Goal: Use online tool/utility

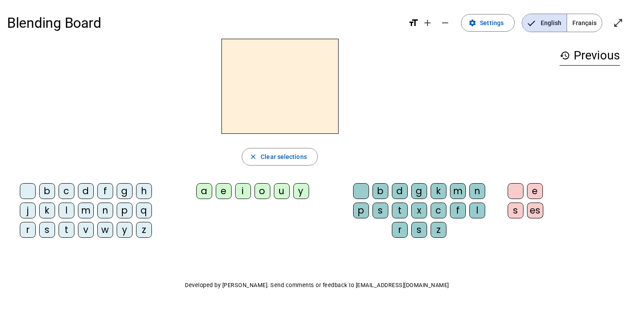
click at [579, 26] on span "Français" at bounding box center [584, 23] width 35 height 18
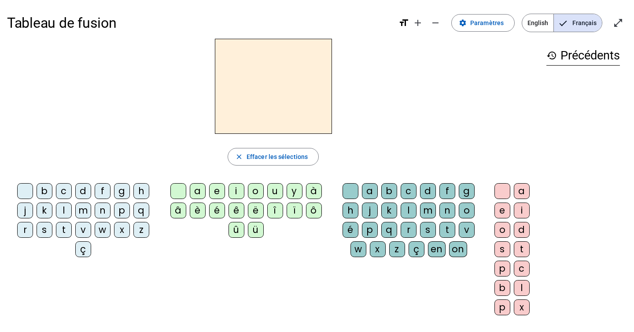
click at [203, 199] on div "a" at bounding box center [198, 191] width 16 height 16
click at [222, 199] on div "e" at bounding box center [217, 191] width 16 height 16
click at [401, 218] on div "l" at bounding box center [409, 211] width 16 height 16
click at [420, 218] on div "m" at bounding box center [428, 211] width 16 height 16
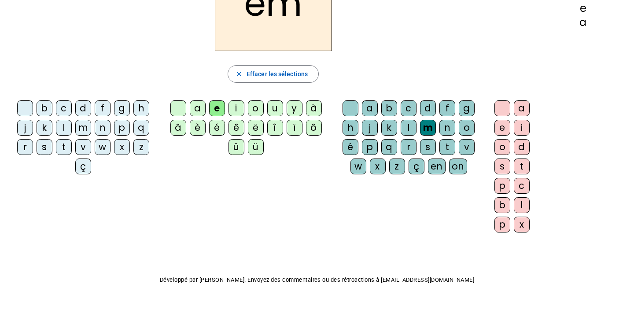
scroll to position [93, 0]
click at [72, 136] on div "l" at bounding box center [64, 128] width 16 height 16
click at [200, 116] on div "a" at bounding box center [198, 108] width 16 height 16
click at [495, 136] on div "e" at bounding box center [503, 128] width 16 height 16
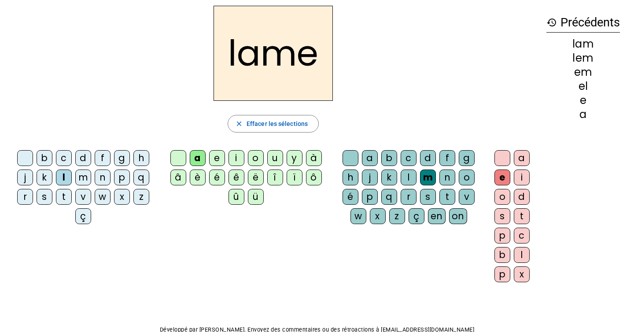
scroll to position [0, 0]
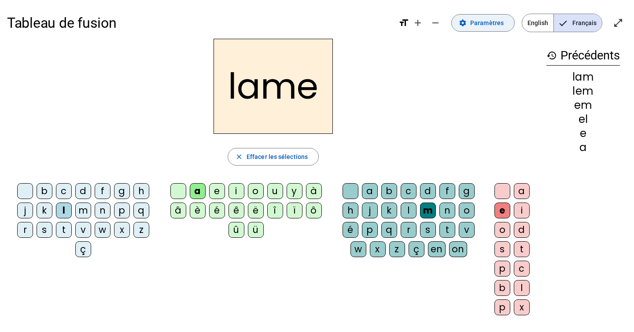
click at [470, 22] on span "Paramètres" at bounding box center [486, 23] width 33 height 11
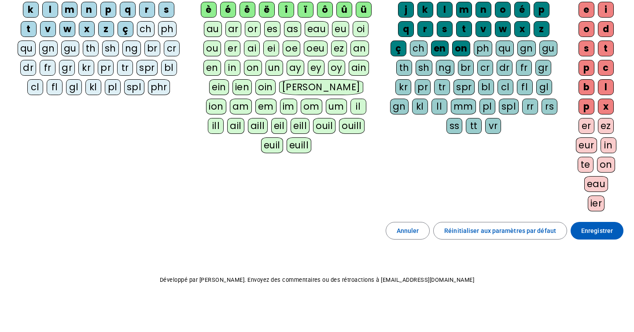
scroll to position [369, 0]
click at [397, 236] on span "Annuler" at bounding box center [408, 231] width 22 height 11
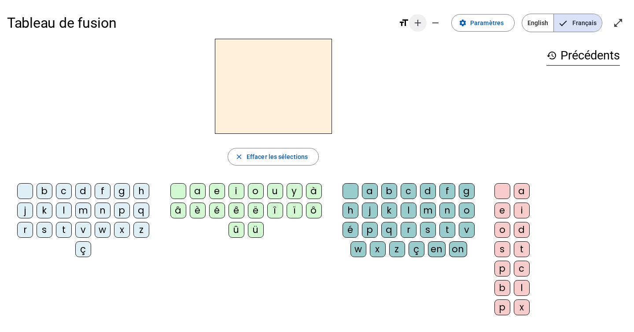
click at [413, 28] on mat-icon "add" at bounding box center [418, 23] width 11 height 11
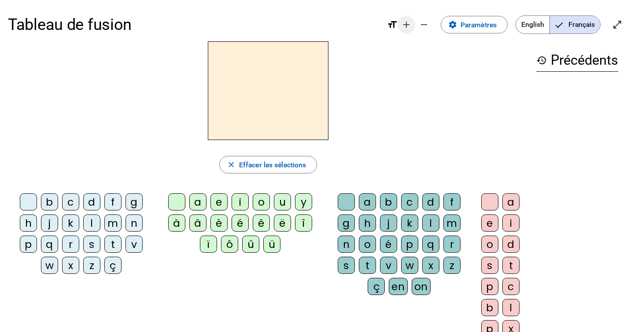
click at [406, 26] on mat-icon "add" at bounding box center [406, 24] width 11 height 11
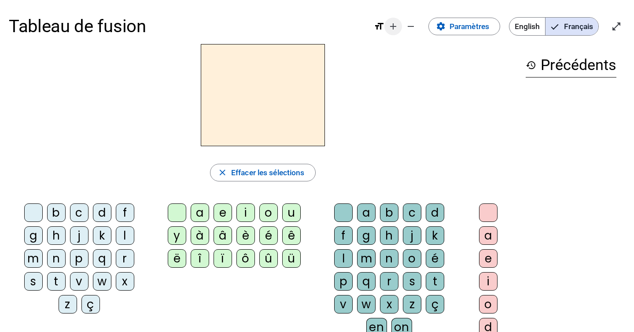
click at [406, 26] on mat-icon "remove" at bounding box center [411, 26] width 11 height 11
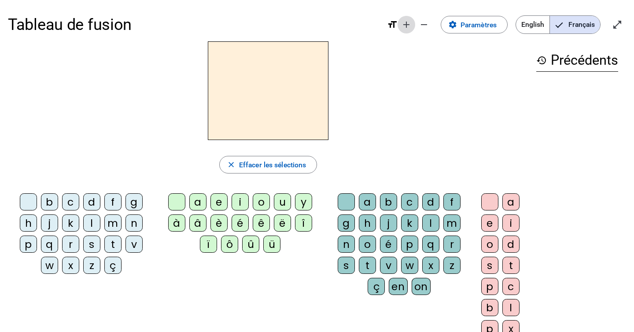
click at [406, 26] on mat-icon "add" at bounding box center [406, 24] width 11 height 11
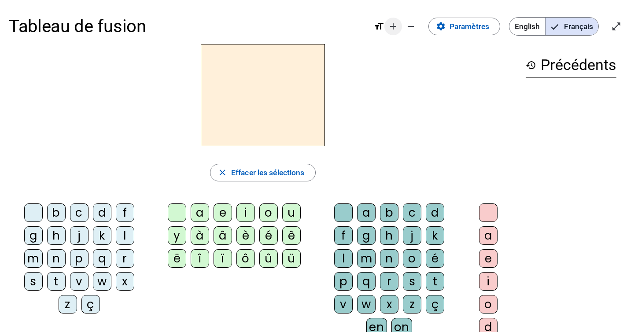
click at [392, 29] on mat-icon "add" at bounding box center [393, 26] width 11 height 11
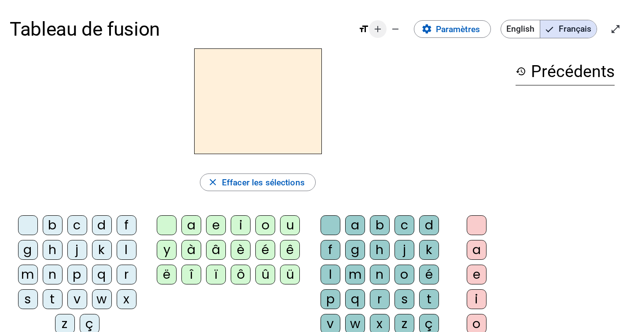
click at [378, 31] on mat-icon "add" at bounding box center [378, 29] width 11 height 11
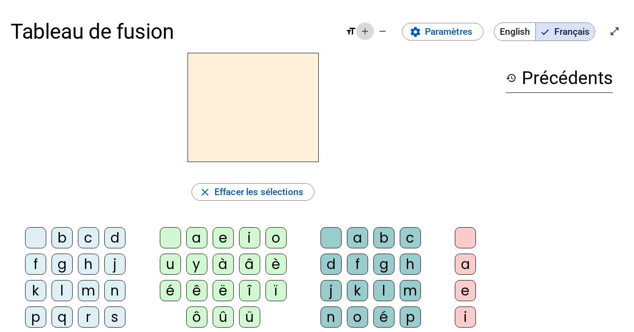
click at [365, 32] on mat-icon "add" at bounding box center [365, 31] width 11 height 11
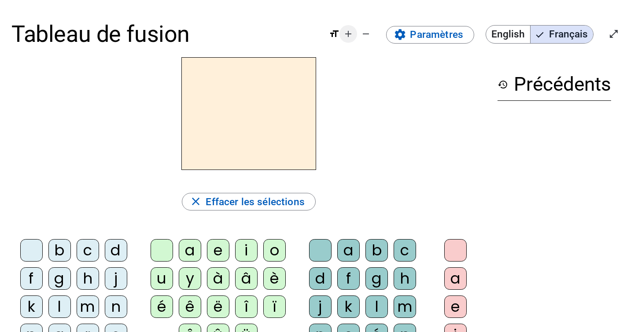
click at [350, 34] on mat-icon "add" at bounding box center [348, 34] width 11 height 11
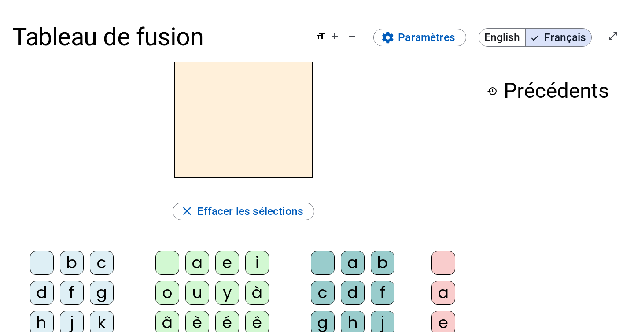
click at [76, 295] on div "f" at bounding box center [72, 293] width 24 height 24
click at [189, 263] on div "a" at bounding box center [197, 263] width 24 height 24
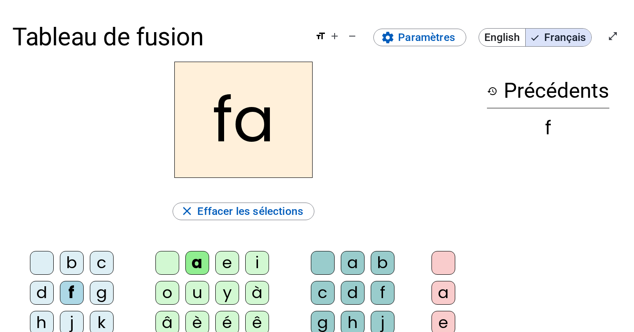
click at [346, 294] on div "d" at bounding box center [353, 293] width 24 height 24
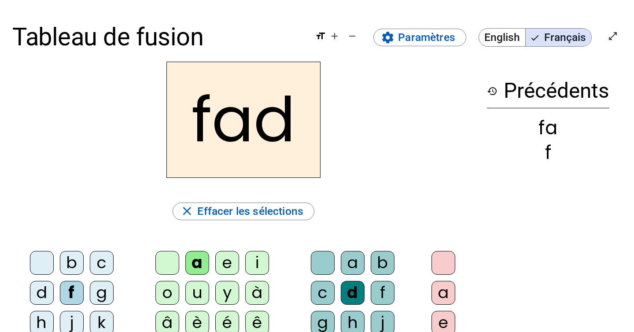
click at [448, 297] on div "a" at bounding box center [444, 293] width 24 height 24
